Goal: Navigation & Orientation: Find specific page/section

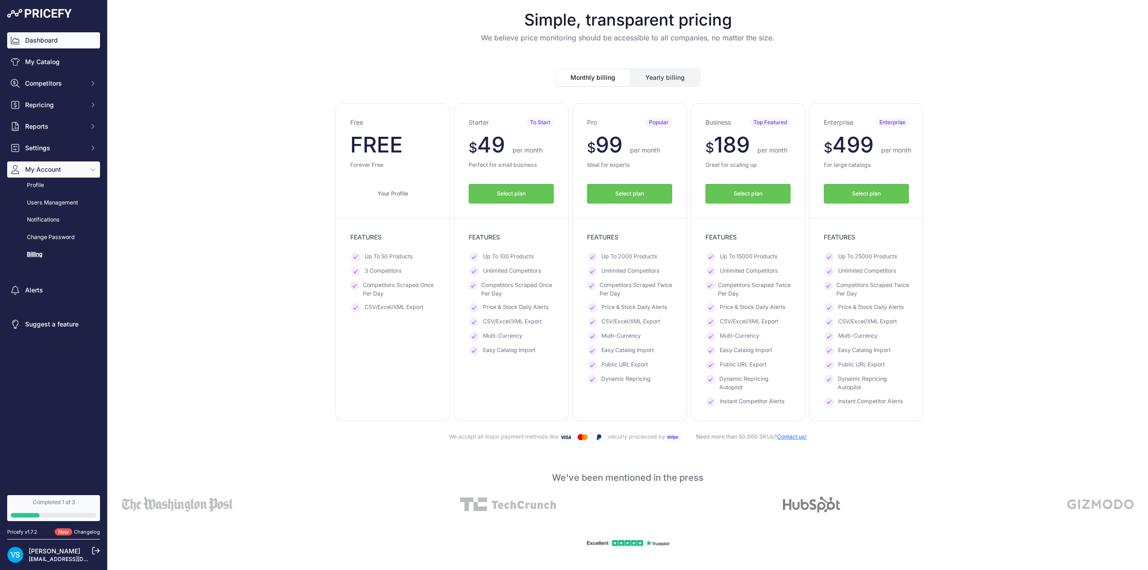
click at [42, 45] on link "Dashboard" at bounding box center [53, 40] width 93 height 16
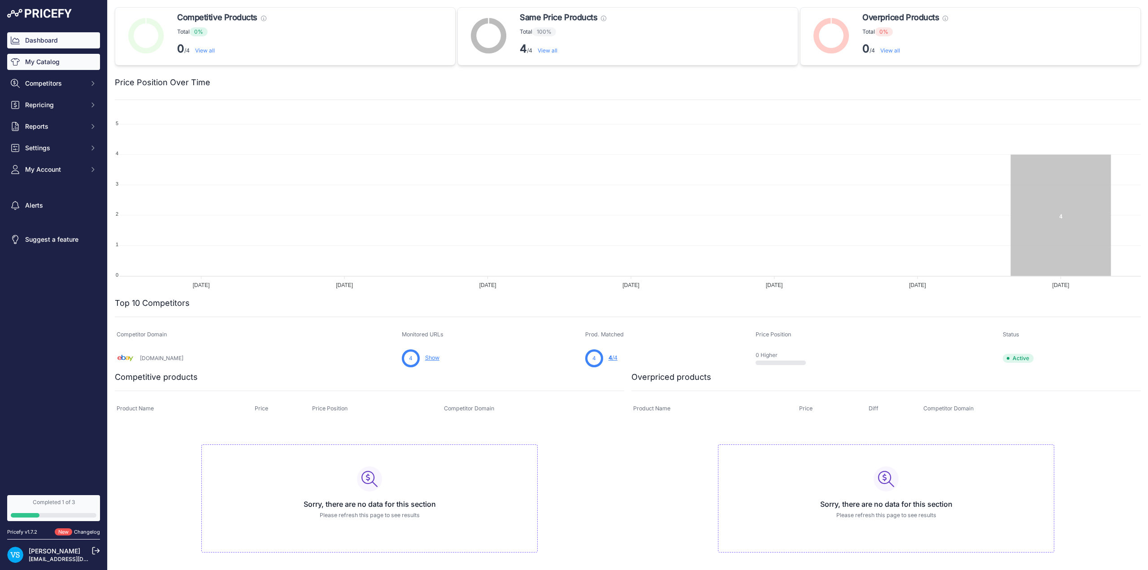
click at [37, 62] on link "My Catalog" at bounding box center [53, 62] width 93 height 16
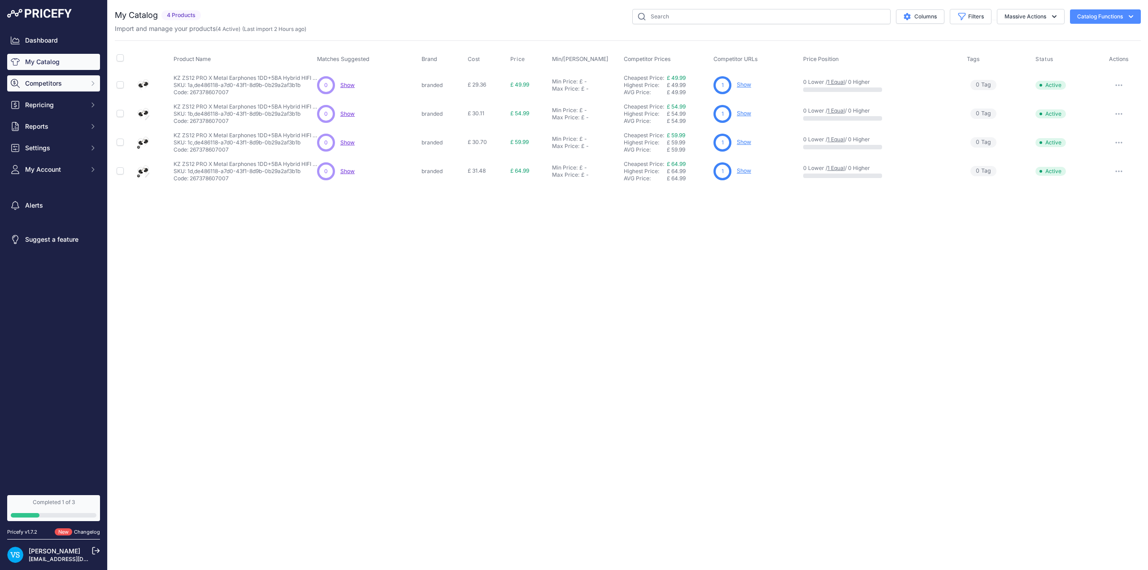
click at [56, 84] on span "Competitors" at bounding box center [54, 83] width 59 height 9
click at [51, 103] on link "Competitors" at bounding box center [53, 99] width 93 height 16
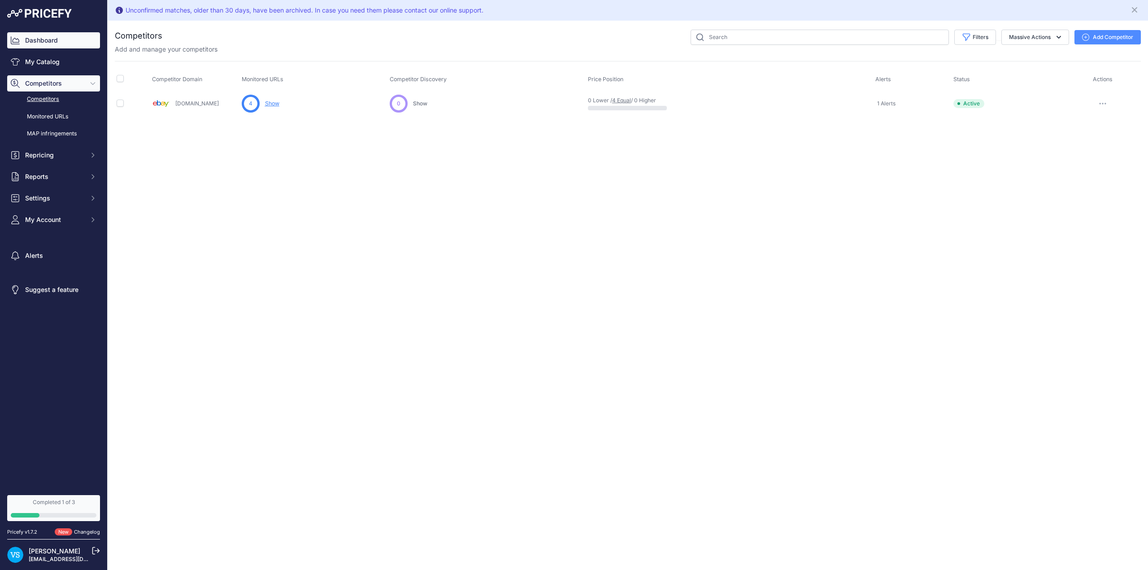
click at [51, 46] on link "Dashboard" at bounding box center [53, 40] width 93 height 16
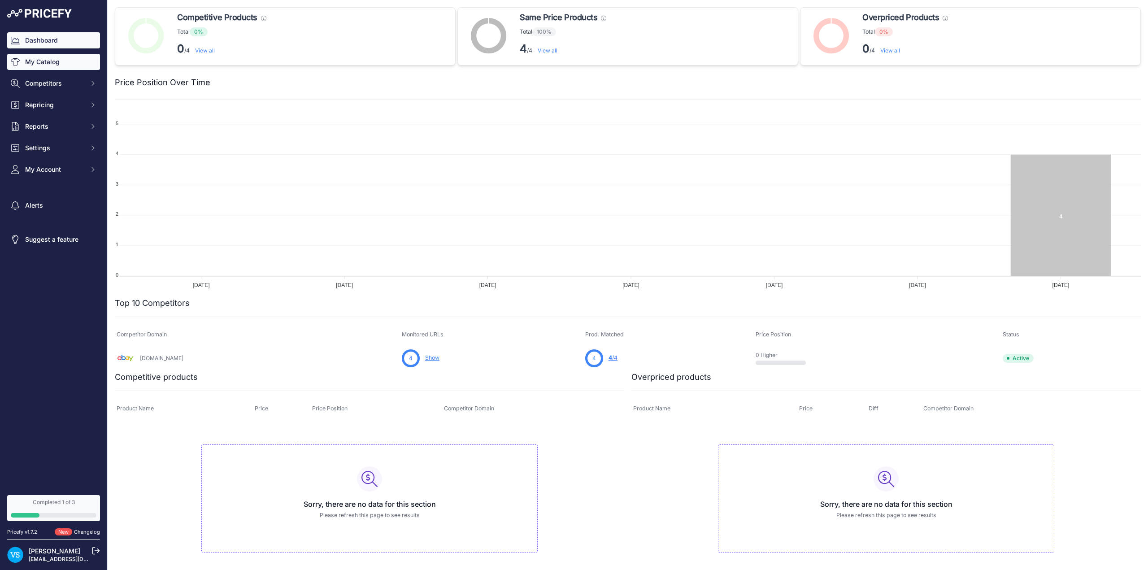
click at [57, 65] on link "My Catalog" at bounding box center [53, 62] width 93 height 16
